Goal: Task Accomplishment & Management: Complete application form

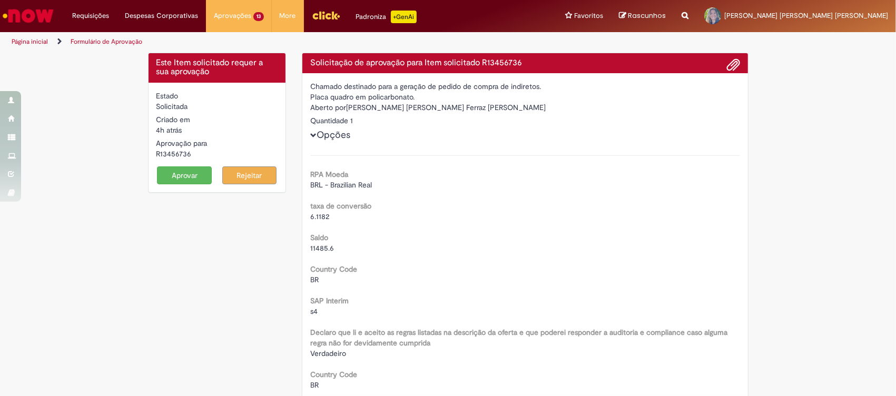
click at [164, 169] on button "Aprovar" at bounding box center [184, 176] width 55 height 18
click at [183, 179] on button "Aprovar" at bounding box center [184, 176] width 55 height 18
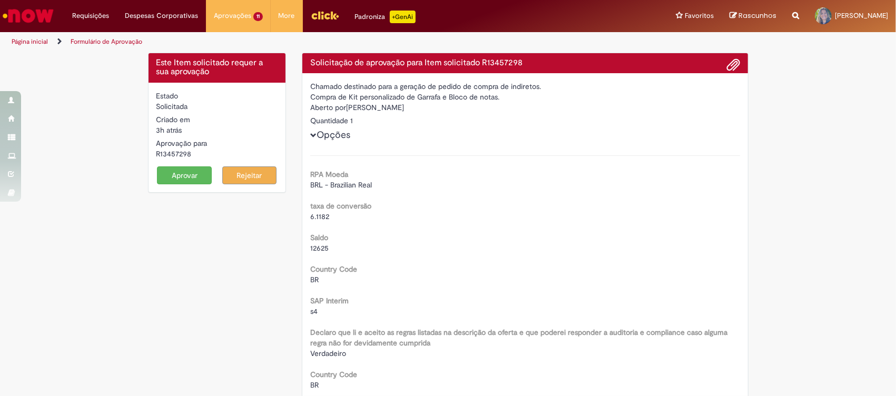
click at [199, 173] on button "Aprovar" at bounding box center [184, 176] width 55 height 18
